Goal: Communication & Community: Answer question/provide support

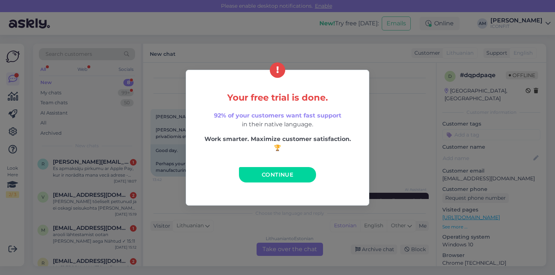
scroll to position [56, 0]
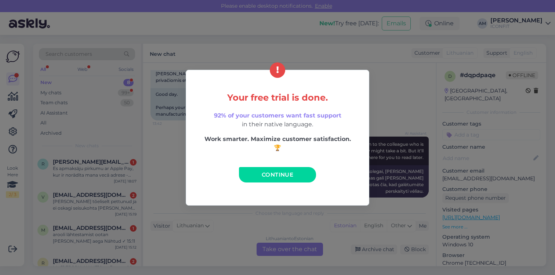
click at [275, 175] on span "Continue" at bounding box center [277, 174] width 32 height 7
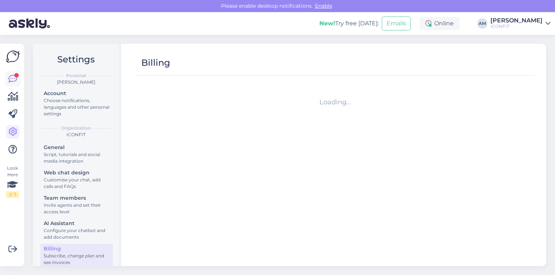
click at [10, 81] on icon at bounding box center [12, 78] width 9 height 9
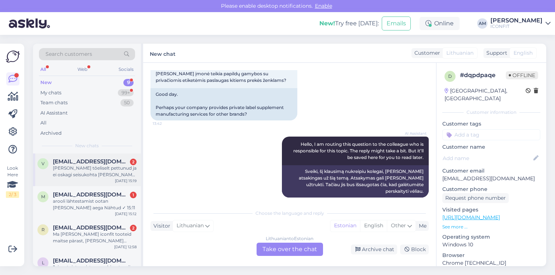
scroll to position [184, 0]
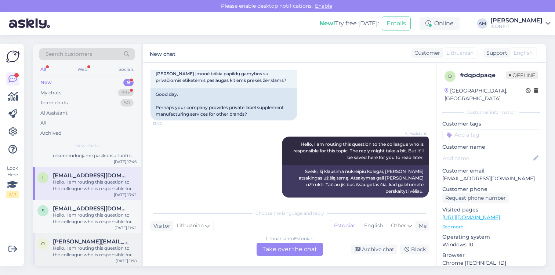
click at [103, 242] on span "[PERSON_NAME][EMAIL_ADDRESS][PERSON_NAME][DOMAIN_NAME]" at bounding box center [91, 241] width 76 height 7
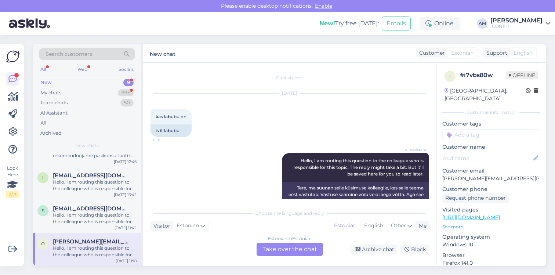
scroll to position [17, 0]
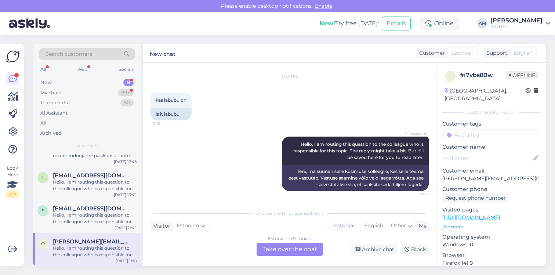
click at [274, 253] on div "Estonian to Estonian Take over the chat" at bounding box center [289, 248] width 66 height 13
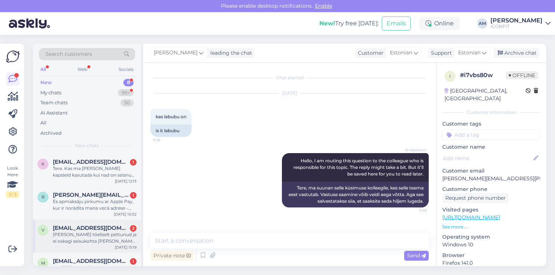
scroll to position [151, 0]
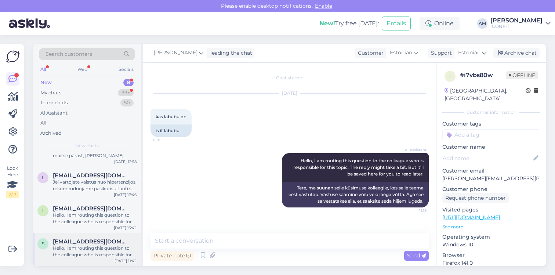
click at [78, 245] on div "Hello, I am routing this question to the colleague who is responsible for this …" at bounding box center [95, 251] width 84 height 13
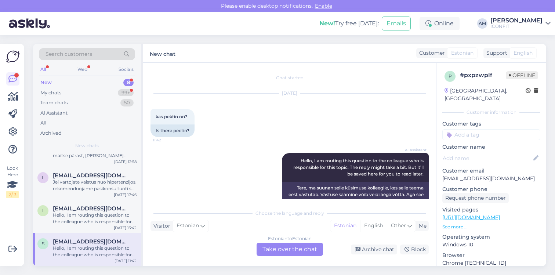
scroll to position [17, 0]
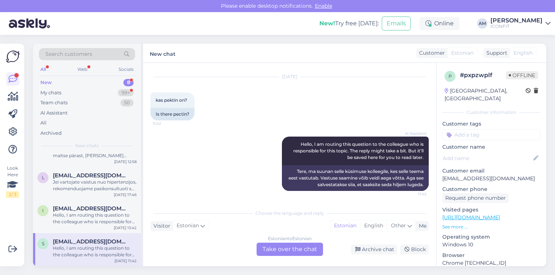
click at [279, 251] on div "Estonian to Estonian Take over the chat" at bounding box center [289, 248] width 66 height 13
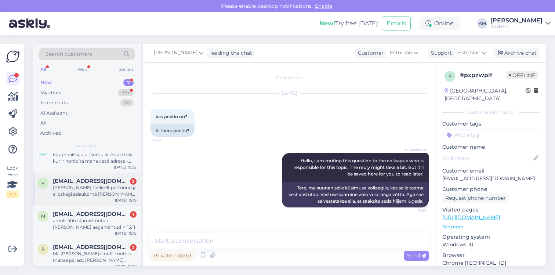
scroll to position [118, 0]
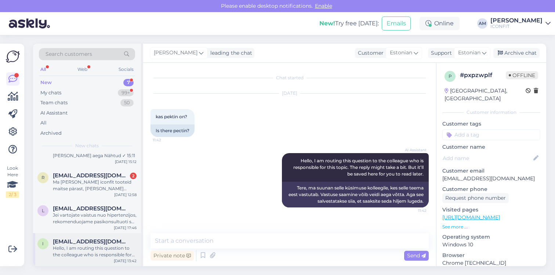
click at [59, 241] on span "[EMAIL_ADDRESS][DOMAIN_NAME]" at bounding box center [91, 241] width 76 height 7
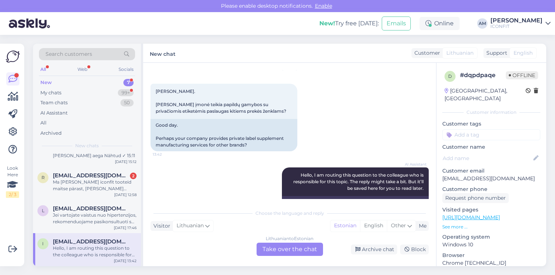
scroll to position [56, 0]
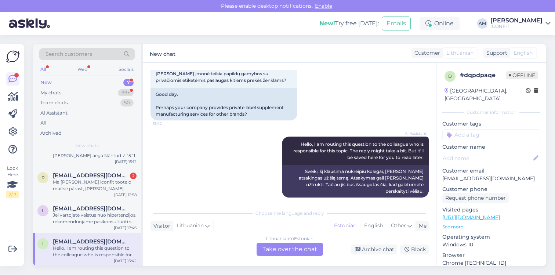
click at [273, 247] on div "Lithuanian to Estonian Take over the chat" at bounding box center [289, 248] width 66 height 13
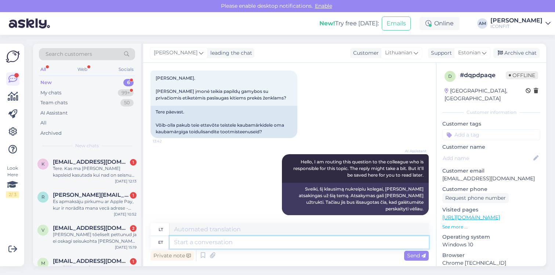
click at [226, 237] on textarea at bounding box center [298, 242] width 259 height 12
type textarea "Tere!"
type textarea "Sveiki!"
type textarea "Tere! [GEOGRAPHIC_DATA]"
type textarea "Sveiki! Prašau"
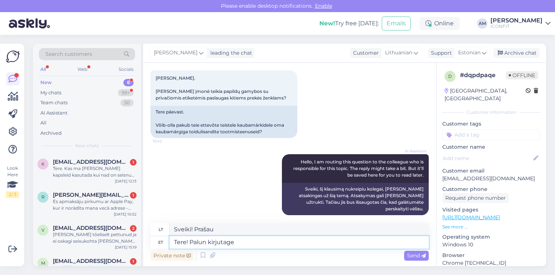
type textarea "Tere! Palun kirjutage"
type textarea "Sveiki! Prašau parašyti"
type textarea "Tere! Palun kirjutage [EMAIL_ADDRESS][DOMAIN_NAME]"
type textarea "Sveiki! Prašome parašyti el. paštu [EMAIL_ADDRESS][DOMAIN_NAME]"
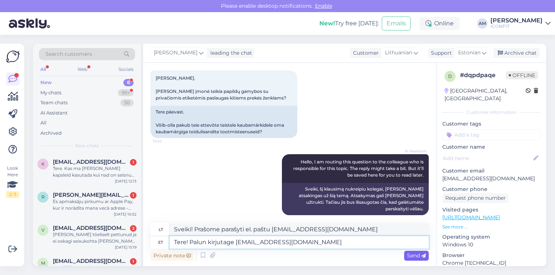
type textarea "Tere! Palun kirjutage [EMAIL_ADDRESS][DOMAIN_NAME]"
click at [417, 257] on span "Send" at bounding box center [416, 255] width 19 height 7
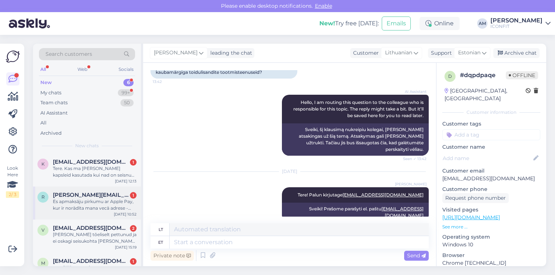
scroll to position [85, 0]
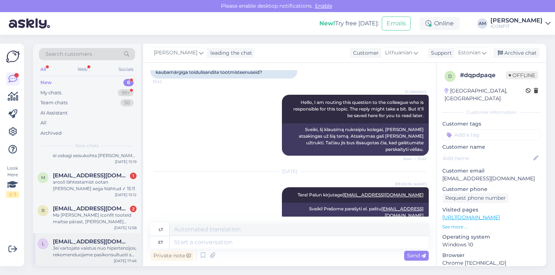
click at [75, 251] on div "Jei vartojate vaistus nuo hipertenzijos, rekomenduojame pasikonsultuoti su gydy…" at bounding box center [95, 251] width 84 height 13
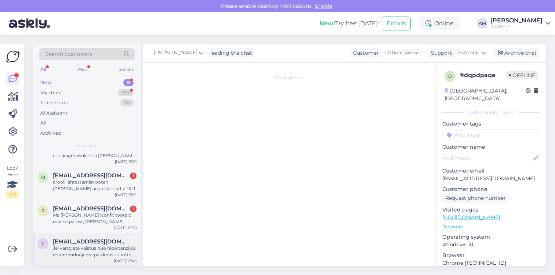
scroll to position [152, 0]
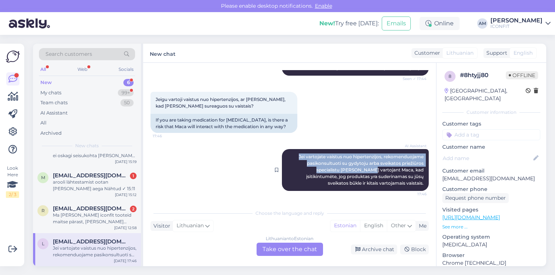
drag, startPoint x: 287, startPoint y: 155, endPoint x: 345, endPoint y: 167, distance: 59.1
click at [345, 167] on div "AI Assistant Jei vartojate vaistus nuo hipertenzijos, rekomenduojame pasikonsul…" at bounding box center [355, 170] width 147 height 42
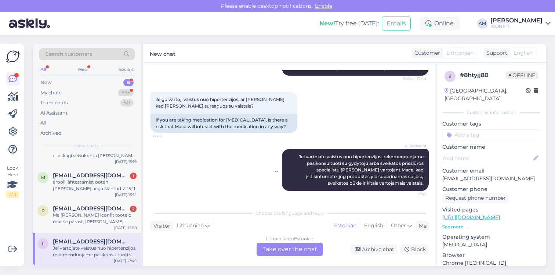
click at [396, 173] on div "AI Assistant Jei vartojate vaistus nuo hipertenzijos, rekomenduojame pasikonsul…" at bounding box center [355, 170] width 147 height 42
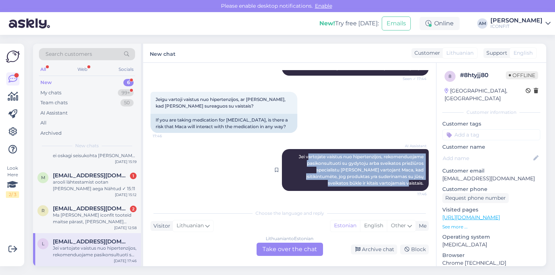
drag, startPoint x: 418, startPoint y: 184, endPoint x: 302, endPoint y: 156, distance: 119.6
click at [302, 156] on div "AI Assistant Jei vartojate vaistus nuo hipertenzijos, rekomenduojame pasikonsul…" at bounding box center [355, 170] width 147 height 42
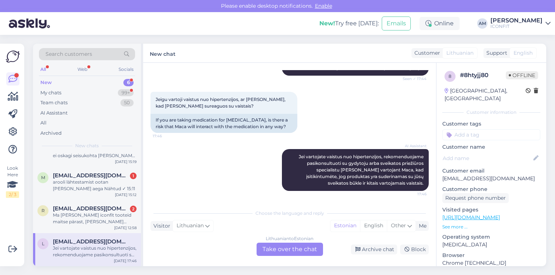
click at [281, 247] on div "Lithuanian to Estonian Take over the chat" at bounding box center [289, 248] width 66 height 13
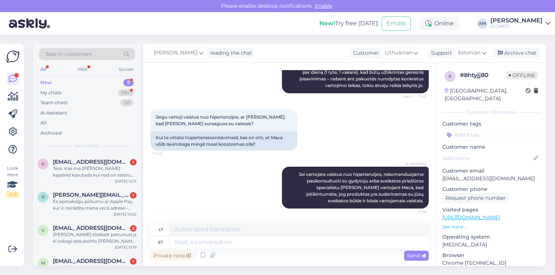
scroll to position [52, 0]
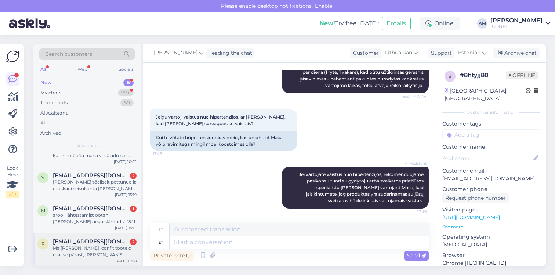
click at [91, 248] on div "Ma [PERSON_NAME] iconfit tooteid maitse pärast, [PERSON_NAME] loodan neist prot…" at bounding box center [95, 251] width 84 height 13
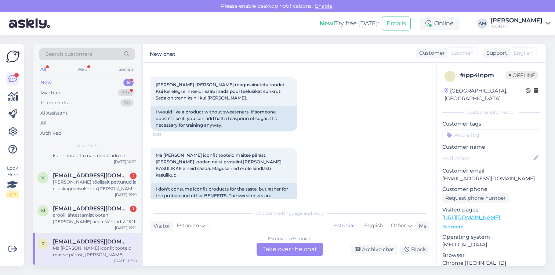
scroll to position [171, 0]
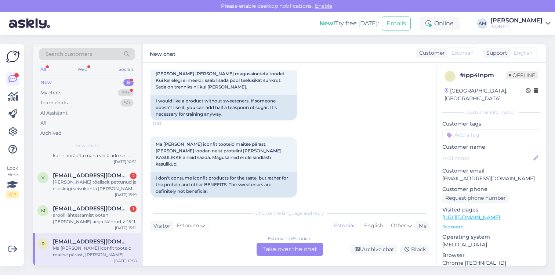
click at [286, 248] on div "Estonian to Estonian Take over the chat" at bounding box center [289, 248] width 66 height 13
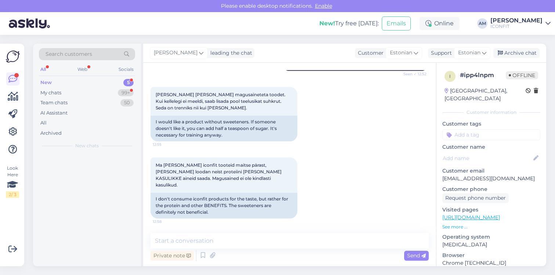
scroll to position [0, 0]
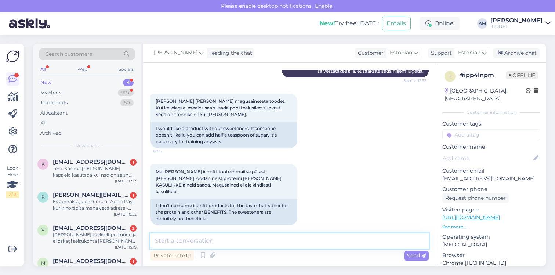
click at [283, 245] on textarea at bounding box center [289, 240] width 278 height 15
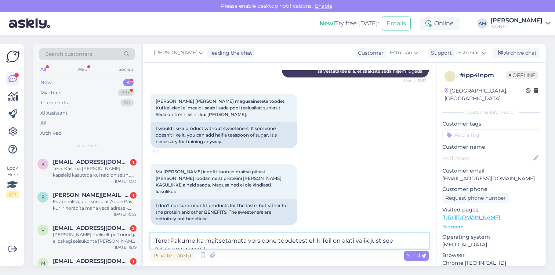
scroll to position [152, 0]
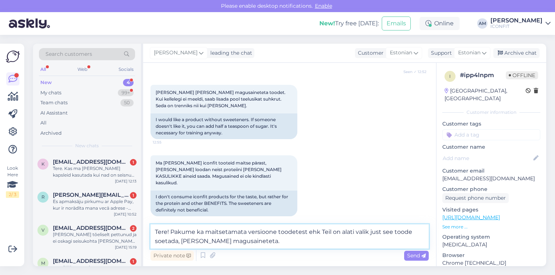
drag, startPoint x: 307, startPoint y: 231, endPoint x: 278, endPoint y: 230, distance: 29.0
click at [278, 230] on textarea "Tere! Pakume ka maitsetamata versioone toodetest ehk Teil on alati valik just s…" at bounding box center [289, 236] width 278 height 24
click at [380, 231] on textarea "Tere! Pakume ka maitsetamata versioone ehk Teil on alati valik just see toode s…" at bounding box center [289, 236] width 278 height 24
click at [407, 231] on textarea "Tere! Pakume ka maitsetamata versioone ehk Teil on alati valik just see toode s…" at bounding box center [289, 236] width 278 height 24
drag, startPoint x: 362, startPoint y: 232, endPoint x: 361, endPoint y: 245, distance: 13.2
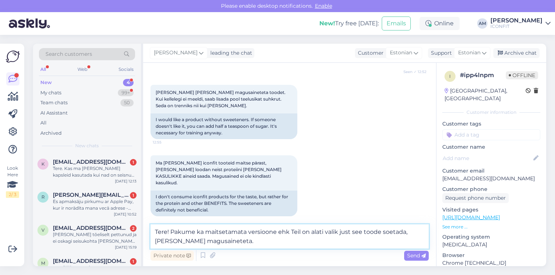
click at [362, 232] on textarea "Tere! Pakume ka maitsetamata versioone ehk Teil on alati valik just see toode s…" at bounding box center [289, 236] width 278 height 24
click at [180, 239] on textarea "Tere! Pakume ka maitsetamata versioone ehk Teil on alati valik just maitsetamat…" at bounding box center [289, 236] width 278 height 24
type textarea "Tere! Pakume ka maitsetamata versioone ehk Teil on alati valik just maitsetamat…"
click at [409, 253] on span "Send" at bounding box center [416, 255] width 19 height 7
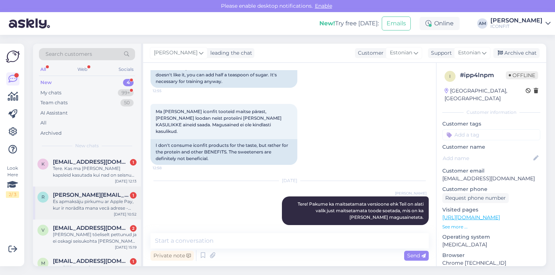
scroll to position [19, 0]
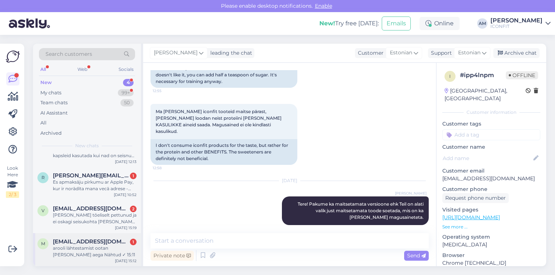
click at [84, 248] on div "arooli lähtestamist ootan [PERSON_NAME] aega Nähtud ✓ 15:11" at bounding box center [95, 251] width 84 height 13
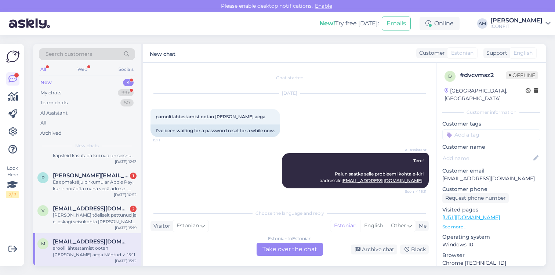
scroll to position [137, 0]
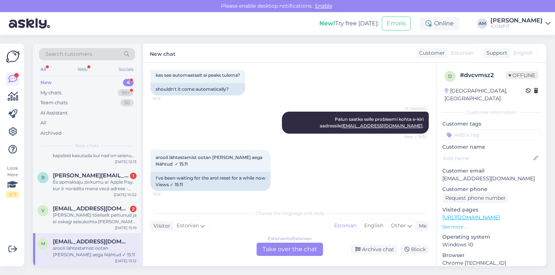
click at [271, 249] on div "Estonian to Estonian Take over the chat" at bounding box center [289, 248] width 66 height 13
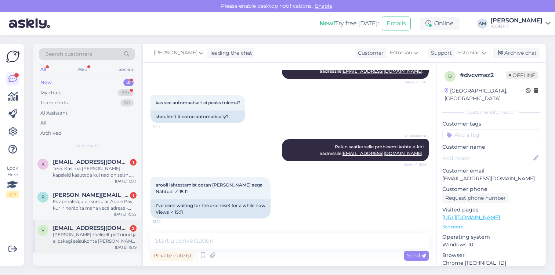
click at [90, 238] on div "[PERSON_NAME] tõeliselt pettunud ja ei oskagi seisukohta [PERSON_NAME] kas ülds…" at bounding box center [95, 237] width 84 height 13
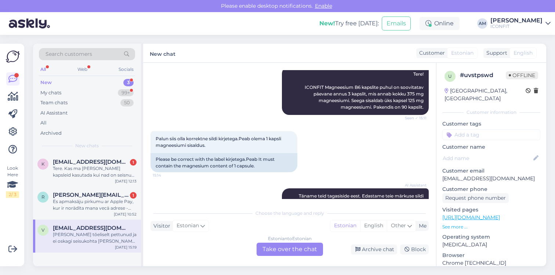
scroll to position [126, 0]
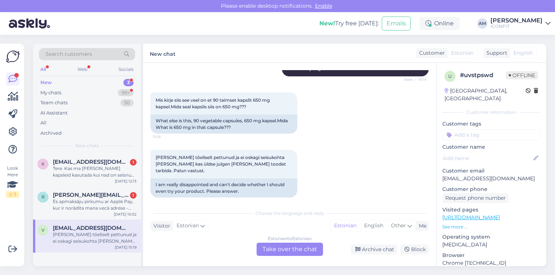
click at [271, 250] on div "Estonian to Estonian Take over the chat" at bounding box center [289, 248] width 66 height 13
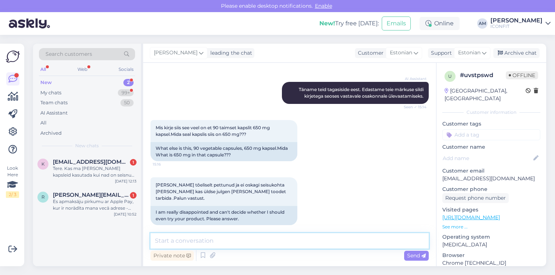
click at [259, 239] on textarea at bounding box center [289, 240] width 278 height 15
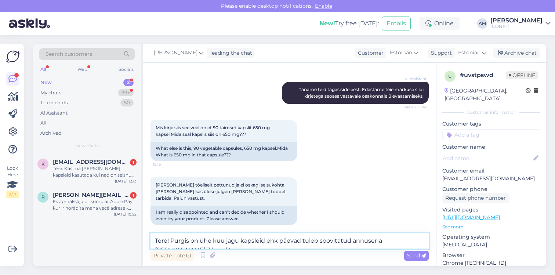
click at [301, 242] on textarea "Tere! Purgis on ühe kuu jagu kapsleid ehk päevad tuleb soovitatud annusena [PER…" at bounding box center [289, 240] width 278 height 15
click at [423, 241] on textarea "Tere! Purgis on ühe kuu jagu kapsleid ehk päevas tuleb soovitatud annusena [PER…" at bounding box center [289, 240] width 278 height 15
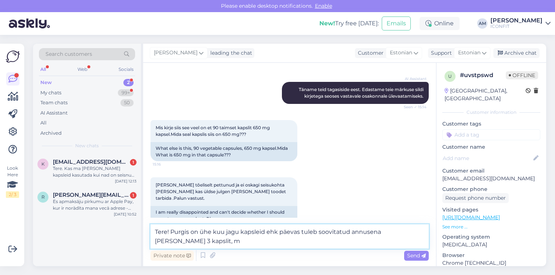
scroll to position [241, 0]
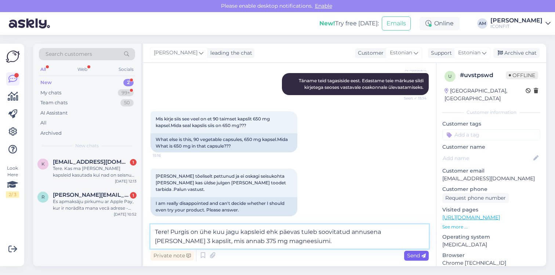
type textarea "Tere! Purgis on ühe kuu jagu kapsleid ehk päevas tuleb soovitatud annusena [PER…"
click at [416, 257] on span "Send" at bounding box center [416, 255] width 19 height 7
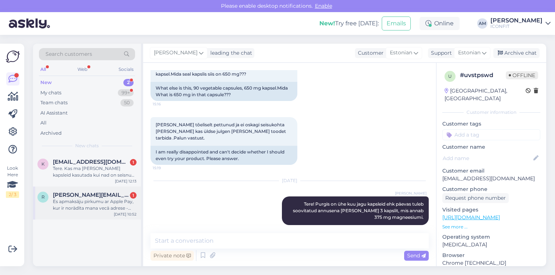
click at [90, 208] on div "Es apmaksāju pirkumu ar Apple Pay, kur ir norādīta mana vecā adrese - [GEOGRAPH…" at bounding box center [95, 204] width 84 height 13
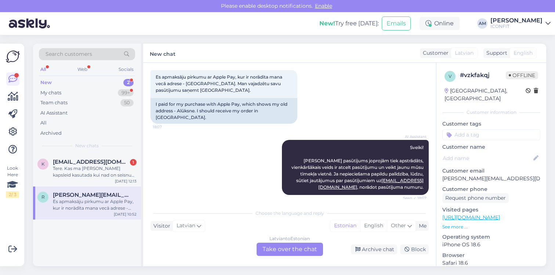
scroll to position [116, 0]
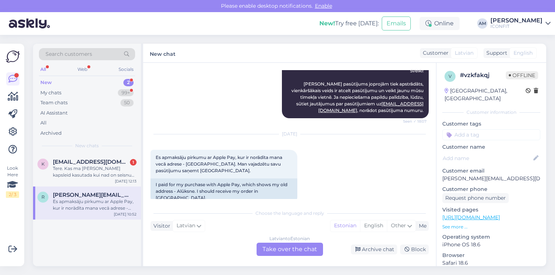
click at [272, 251] on div "[DEMOGRAPHIC_DATA] to Estonian Take over the chat" at bounding box center [289, 248] width 66 height 13
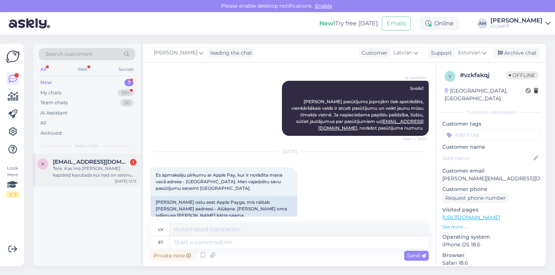
click at [74, 177] on div "Tere. Kas ma [PERSON_NAME] kapsleid kasutada kui nad on seisnud soojas? Tänan" at bounding box center [95, 171] width 84 height 13
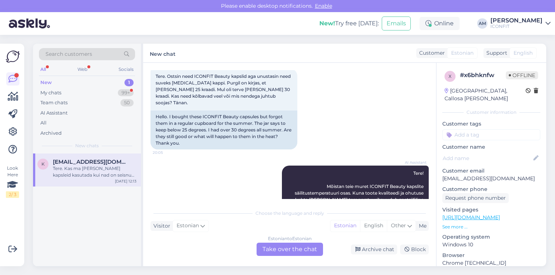
scroll to position [40, 0]
click at [89, 94] on div "My chats 99+" at bounding box center [87, 93] width 96 height 10
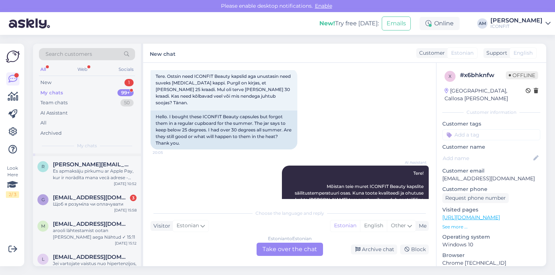
scroll to position [125, 0]
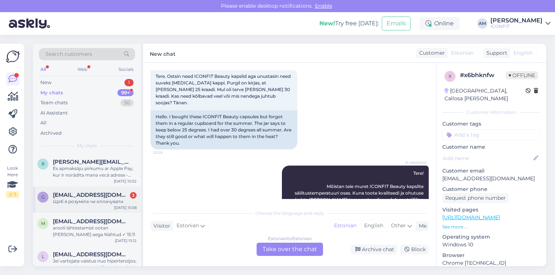
click at [105, 191] on span "[EMAIL_ADDRESS][DOMAIN_NAME]" at bounding box center [91, 194] width 76 height 7
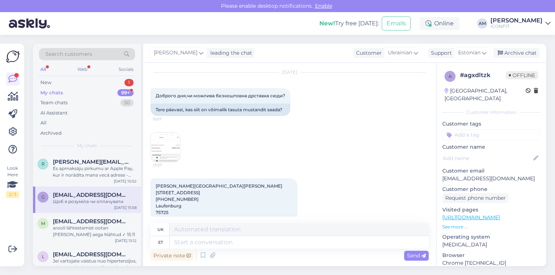
scroll to position [817, 0]
click at [158, 145] on img at bounding box center [165, 146] width 29 height 29
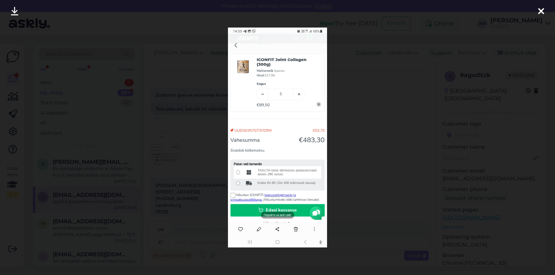
click at [372, 116] on div at bounding box center [277, 137] width 555 height 275
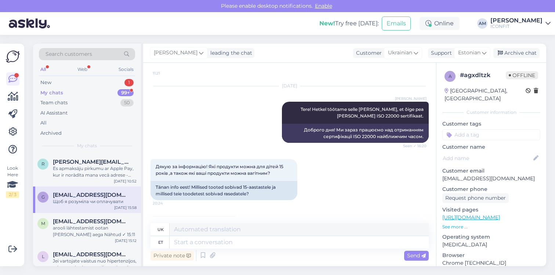
scroll to position [345, 0]
